Goal: Transaction & Acquisition: Purchase product/service

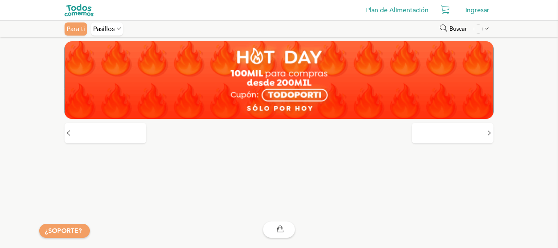
click at [72, 12] on img at bounding box center [79, 10] width 29 height 12
click at [118, 29] on icon at bounding box center [119, 28] width 4 height 7
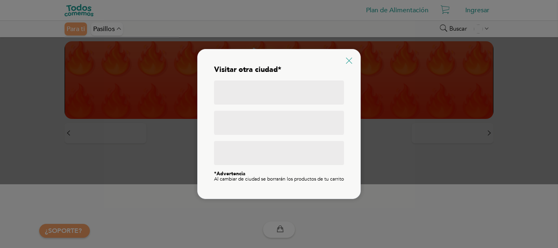
click at [348, 58] on icon at bounding box center [349, 61] width 6 height 6
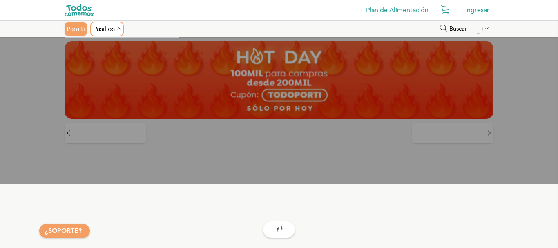
click at [109, 32] on div "Pasillos" at bounding box center [107, 28] width 32 height 13
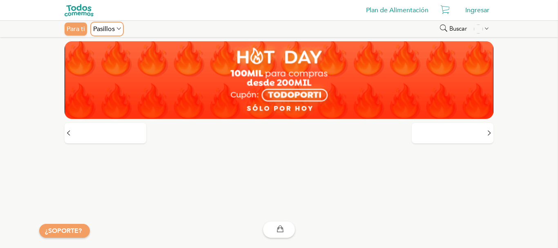
click at [109, 32] on div "Pasillos" at bounding box center [107, 28] width 32 height 13
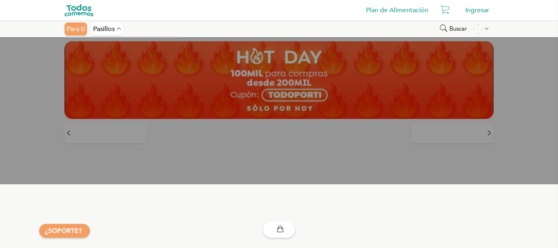
click at [67, 10] on img at bounding box center [79, 10] width 29 height 12
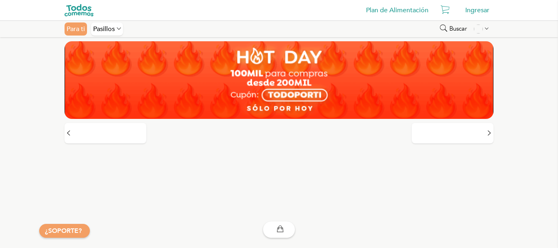
click at [72, 25] on div "Para ti" at bounding box center [76, 28] width 22 height 13
click at [298, 79] on img at bounding box center [279, 80] width 429 height 78
click at [477, 8] on div "Ingresar" at bounding box center [477, 10] width 32 height 16
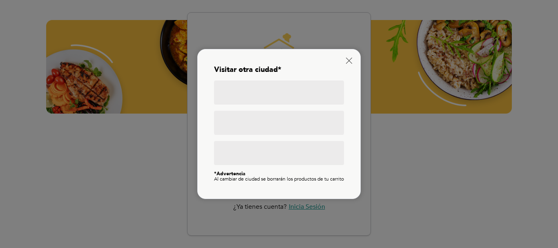
click at [346, 58] on div "Visitar otra ciudad* *Advertencia Al cambiar de ciudad se borrarán los producto…" at bounding box center [279, 124] width 146 height 133
click at [346, 59] on icon at bounding box center [349, 61] width 6 height 6
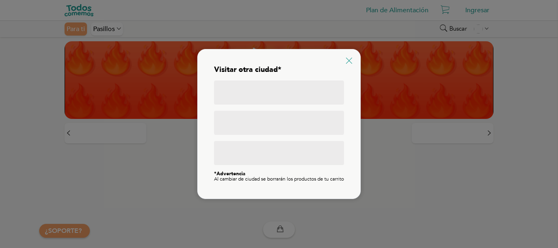
click at [349, 60] on icon at bounding box center [349, 61] width 6 height 6
